Goal: Transaction & Acquisition: Purchase product/service

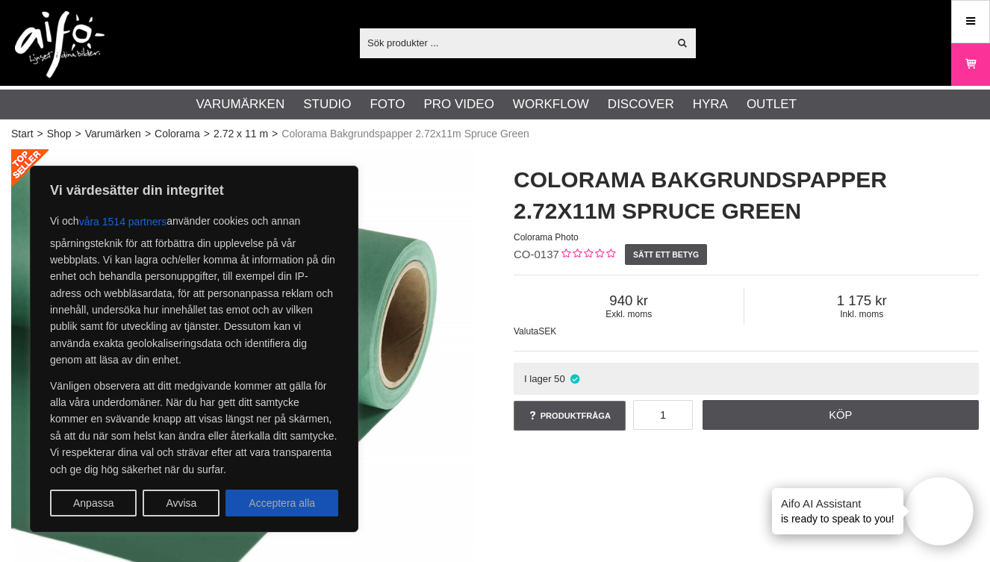
click at [300, 506] on button "Acceptera alla" at bounding box center [282, 503] width 113 height 27
checkbox input "true"
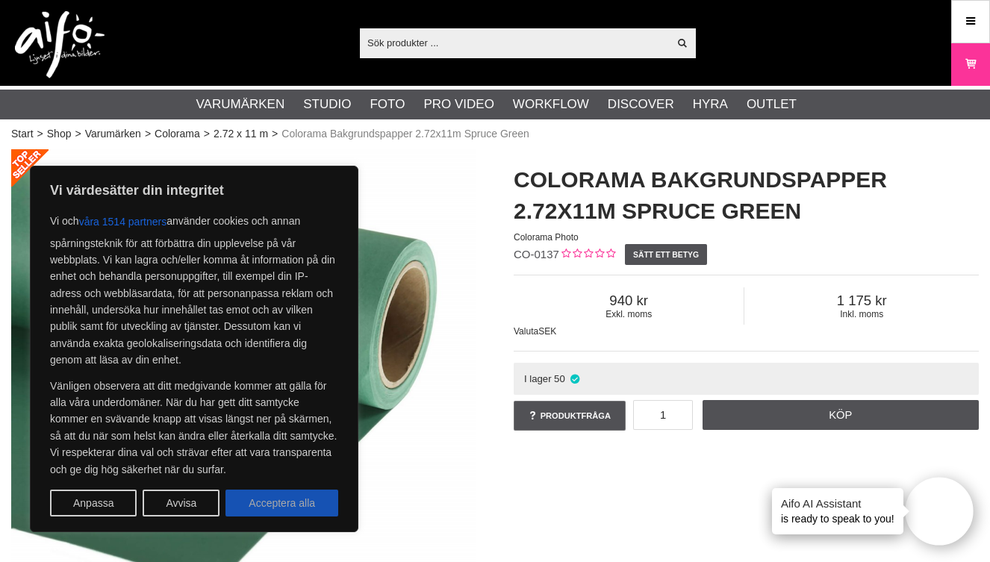
checkbox input "true"
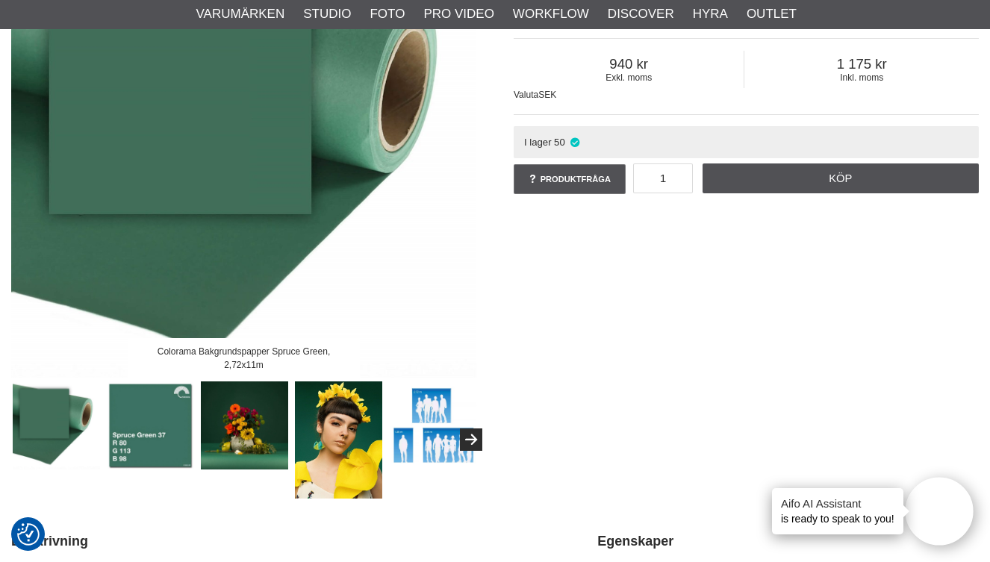
scroll to position [257, 0]
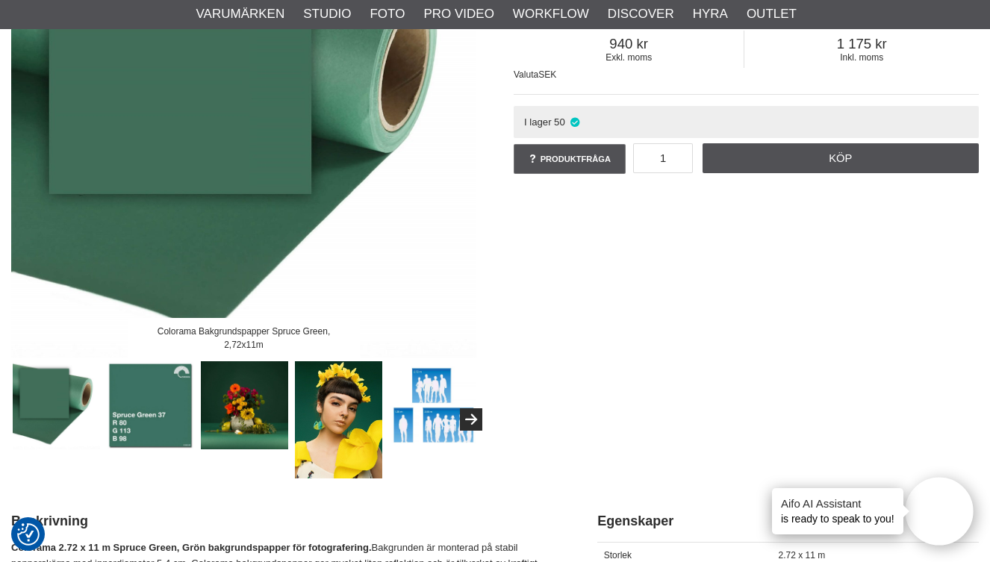
click at [332, 421] on img at bounding box center [339, 420] width 88 height 117
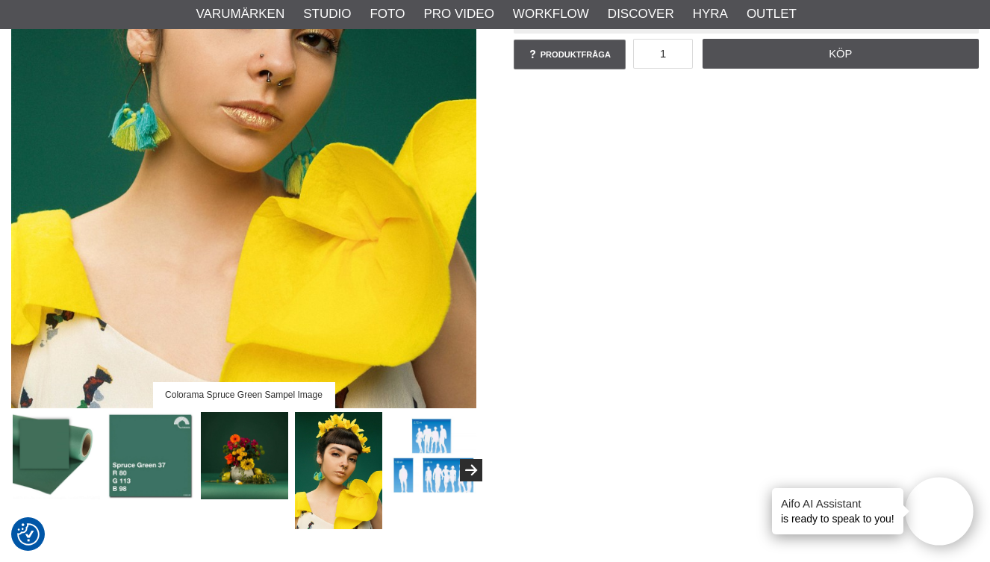
scroll to position [391, 0]
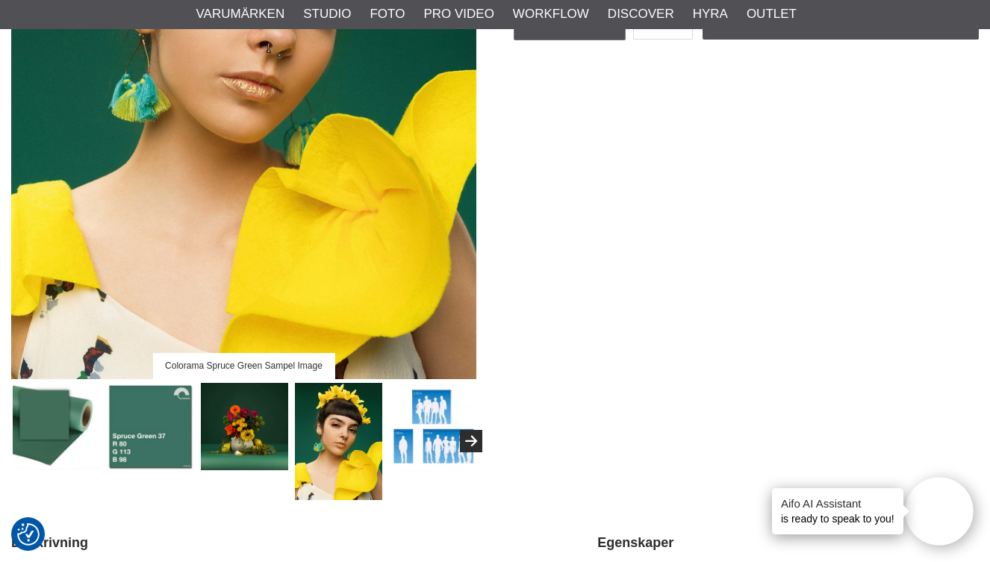
click at [234, 432] on img at bounding box center [245, 427] width 88 height 88
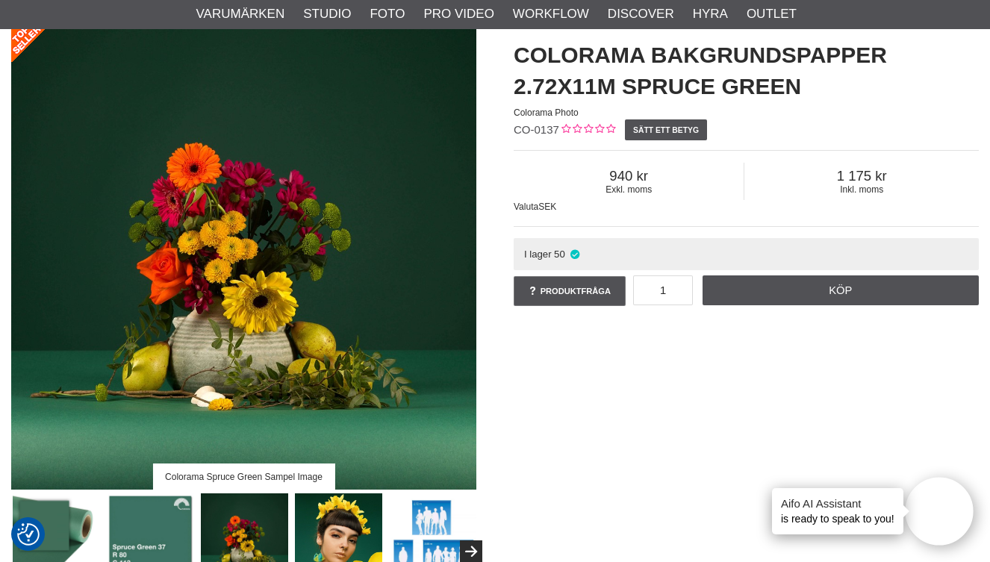
scroll to position [117, 0]
